Goal: Task Accomplishment & Management: Use online tool/utility

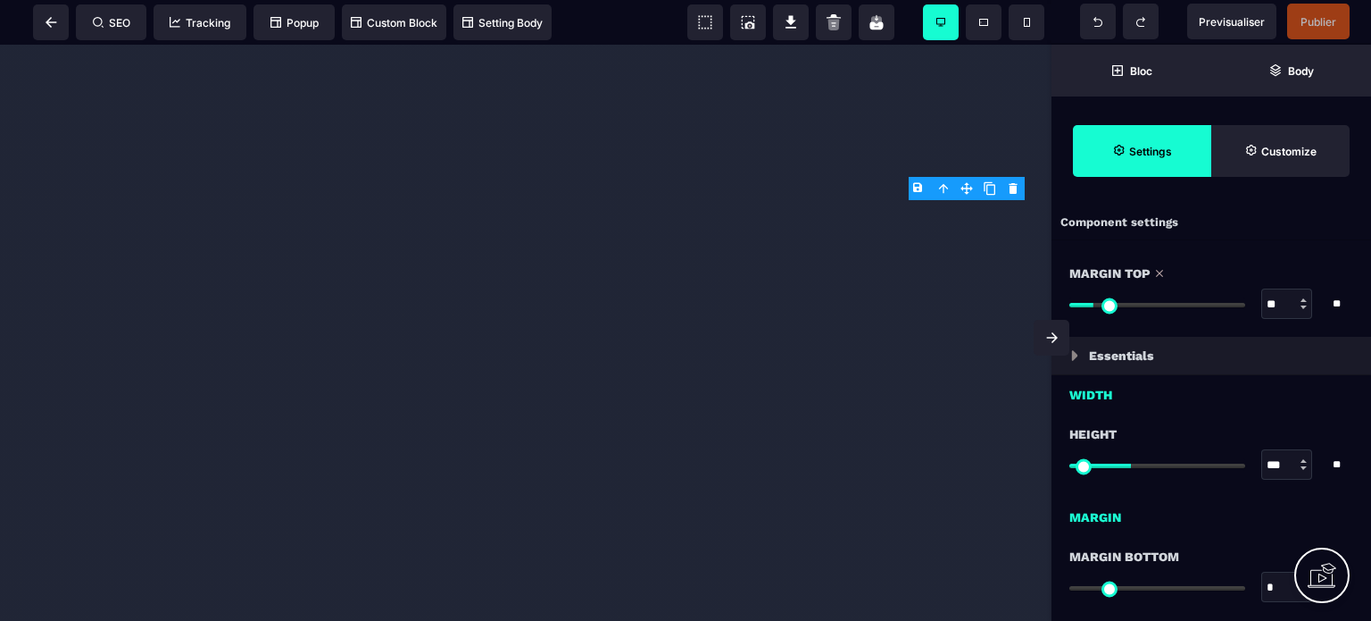
select select "**"
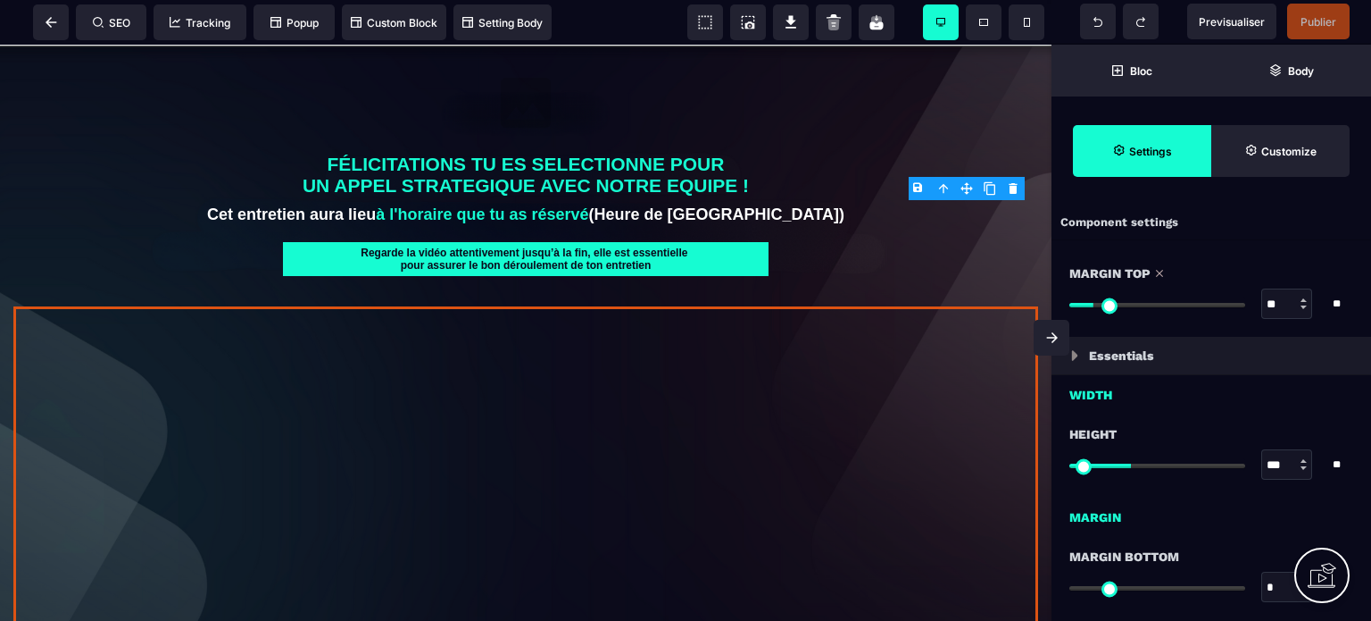
scroll to position [143, 0]
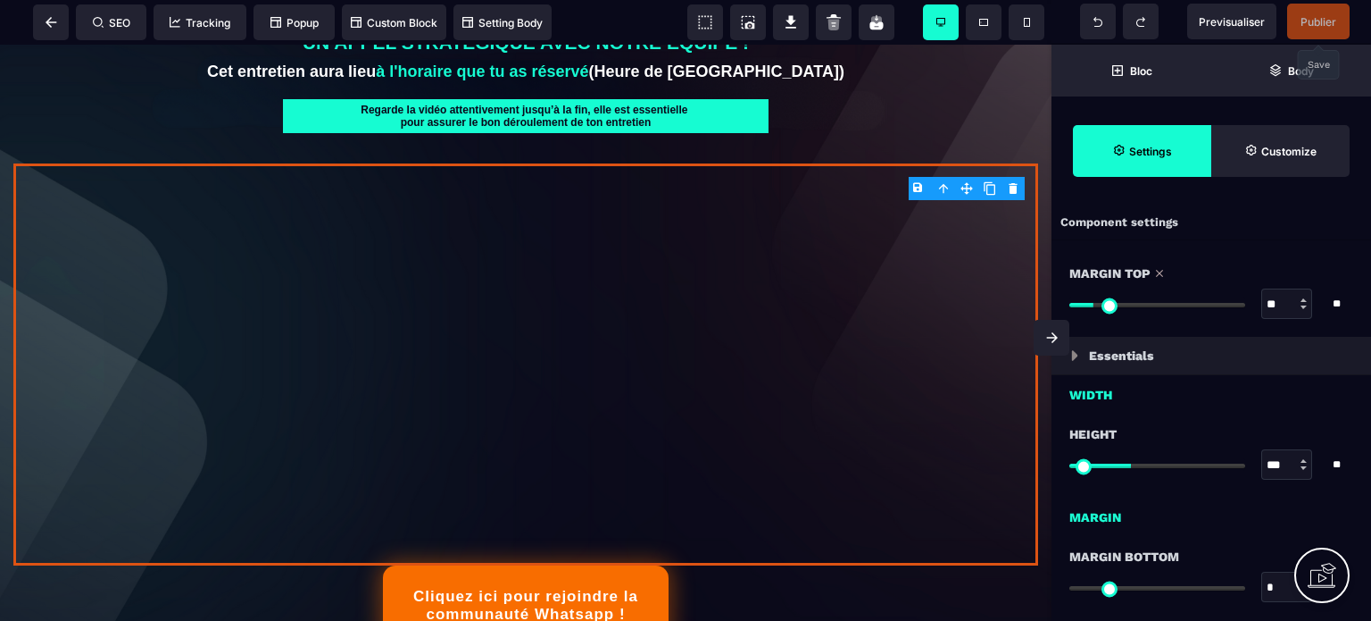
click at [1316, 27] on span "Publier" at bounding box center [1319, 21] width 36 height 13
click at [54, 16] on span at bounding box center [51, 22] width 36 height 36
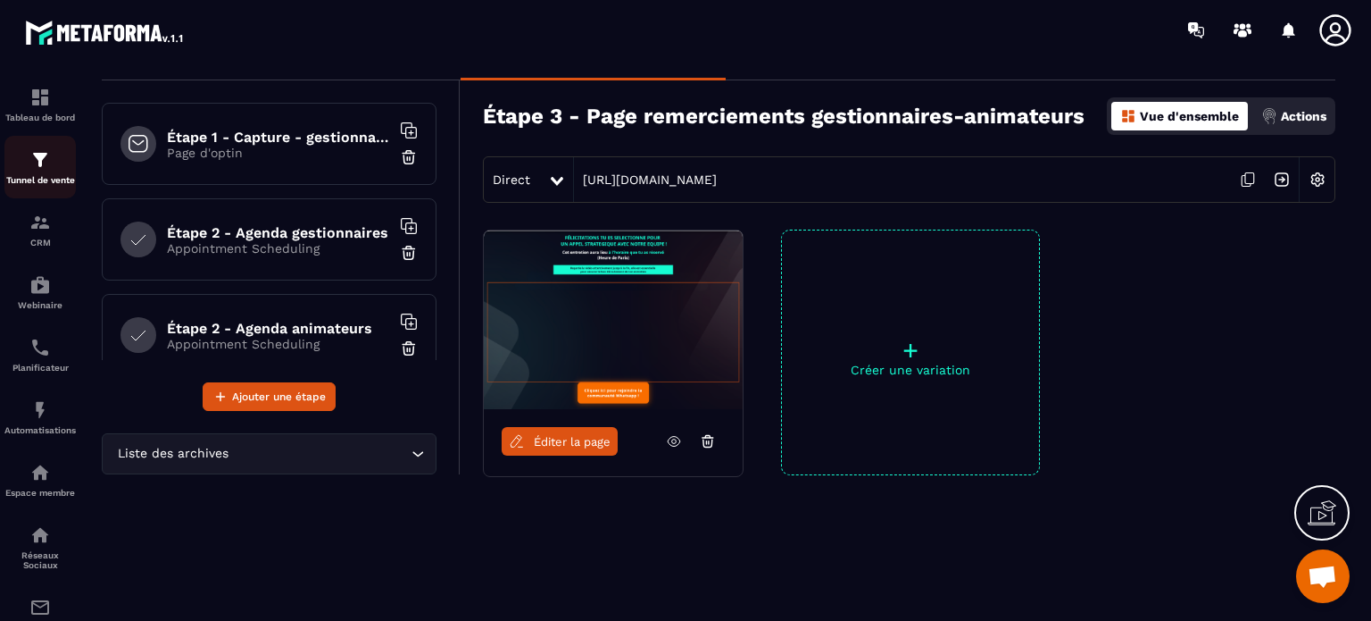
click at [45, 170] on img at bounding box center [39, 159] width 21 height 21
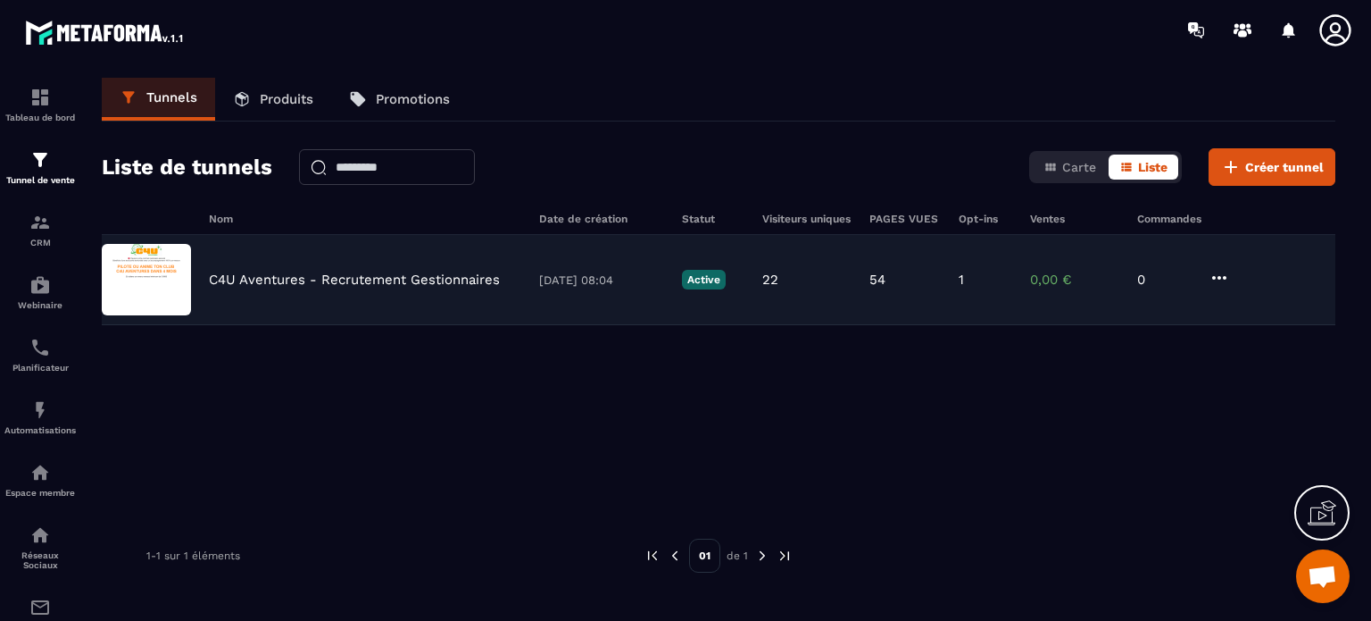
click at [352, 277] on p "C4U Aventures - Recrutement Gestionnaires" at bounding box center [354, 279] width 291 height 16
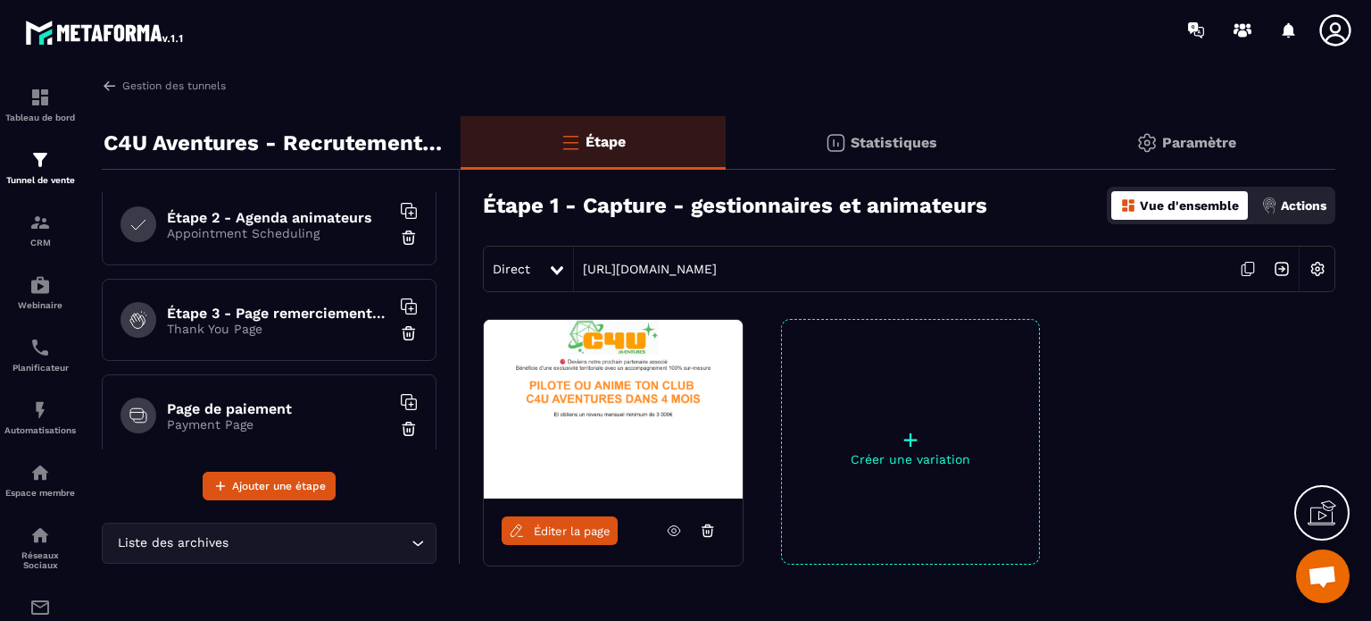
scroll to position [218, 0]
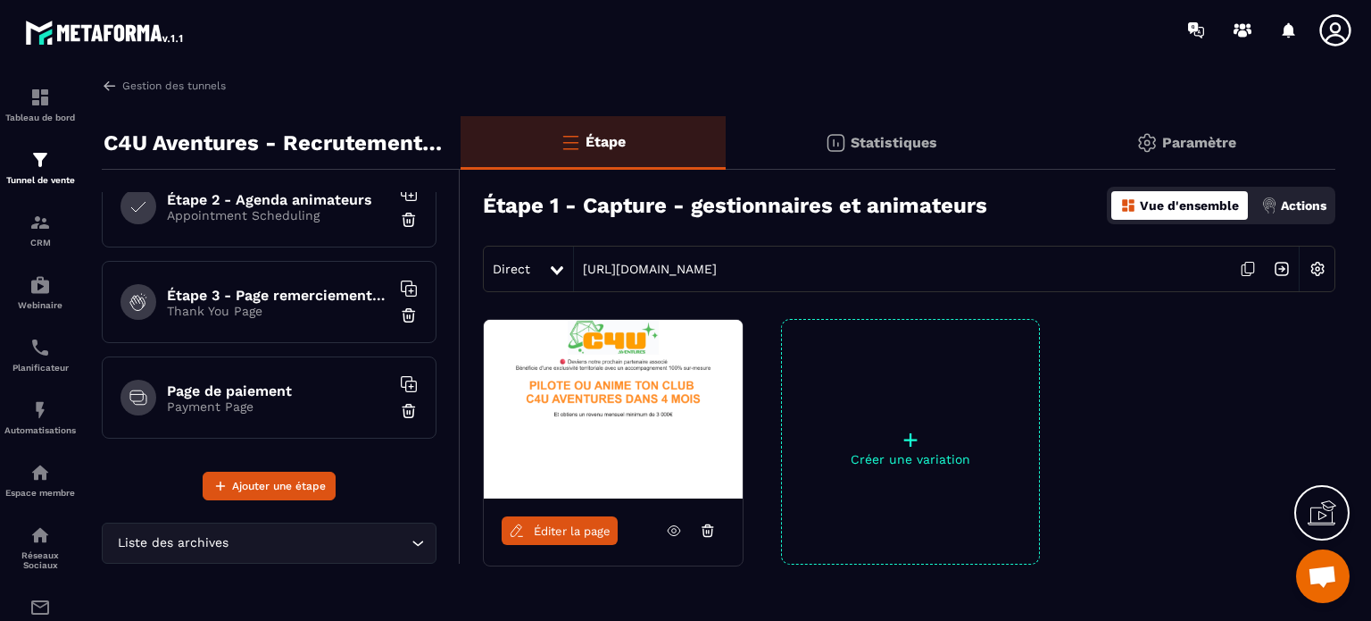
click at [310, 386] on h6 "Page de paiement" at bounding box center [278, 390] width 223 height 17
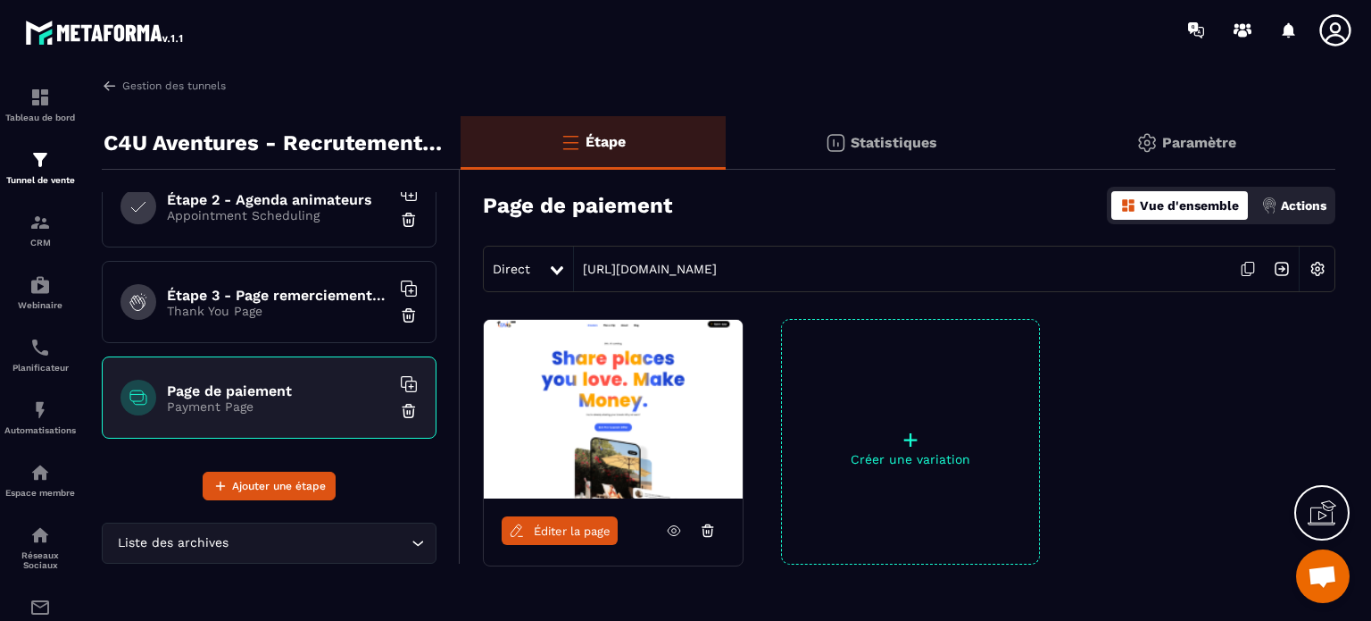
click at [600, 526] on span "Éditer la page" at bounding box center [572, 530] width 77 height 13
